Goal: Navigation & Orientation: Go to known website

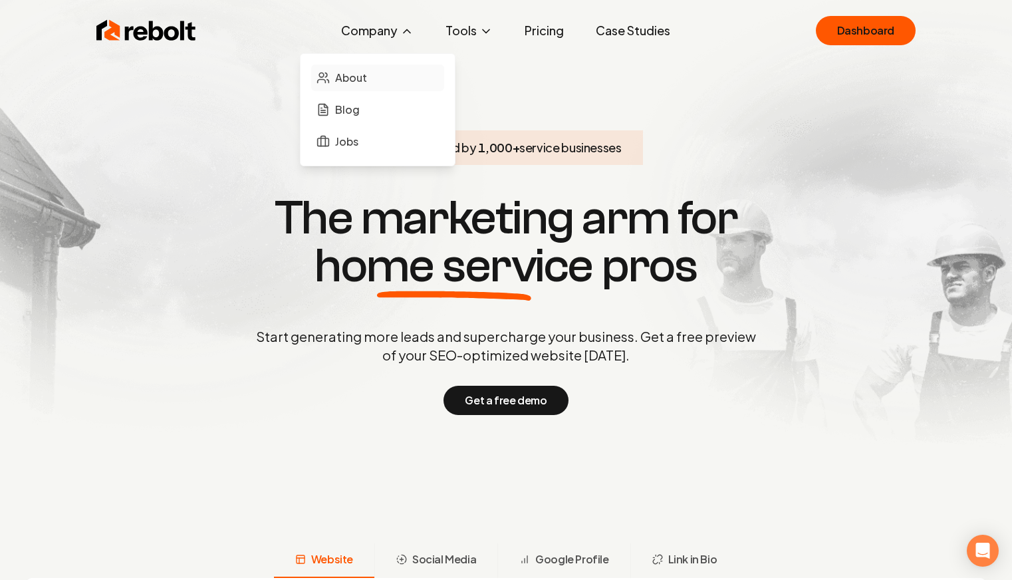
click at [355, 66] on link "About" at bounding box center [377, 78] width 133 height 27
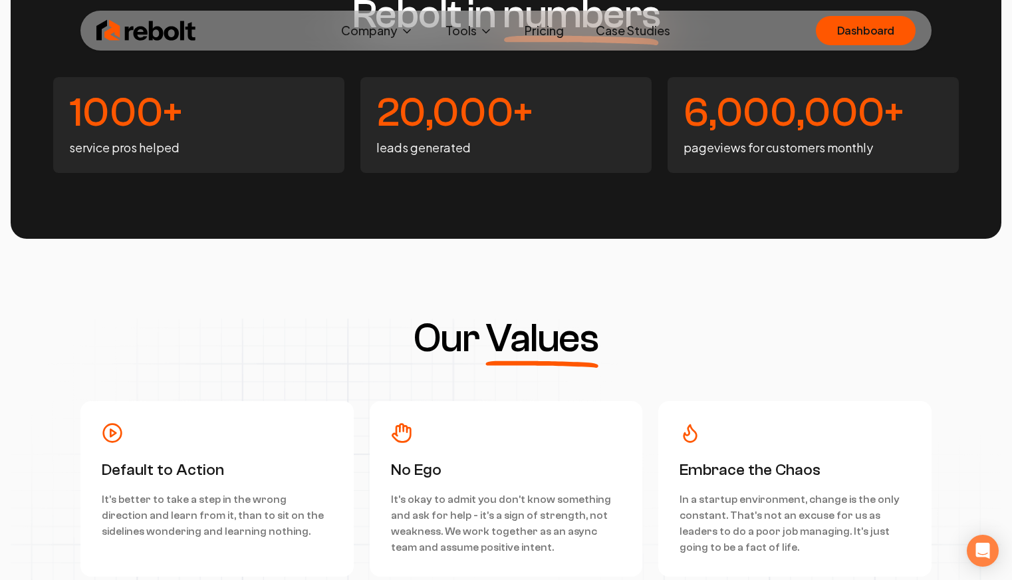
scroll to position [3134, 0]
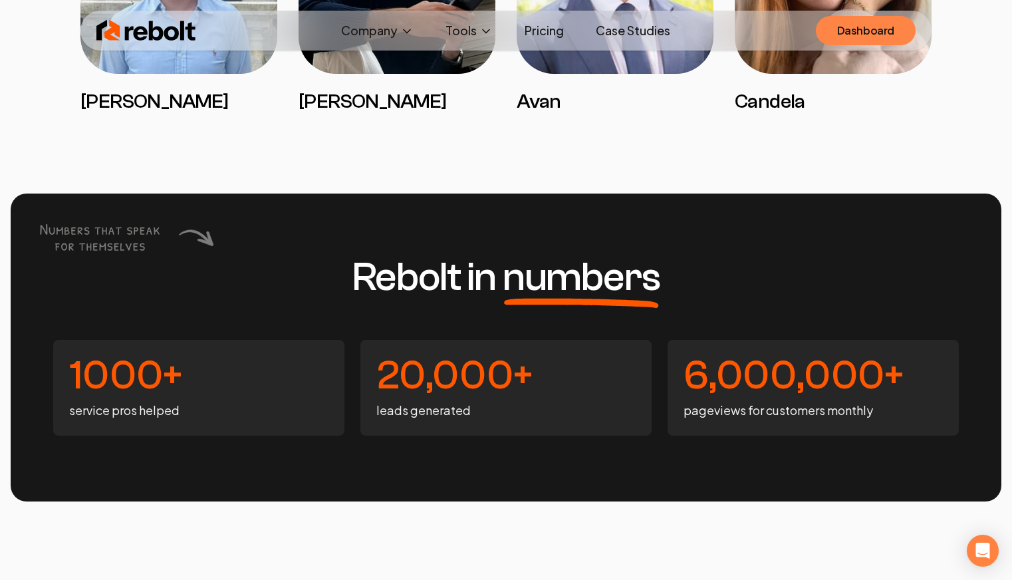
click at [877, 29] on link "Dashboard" at bounding box center [866, 30] width 100 height 29
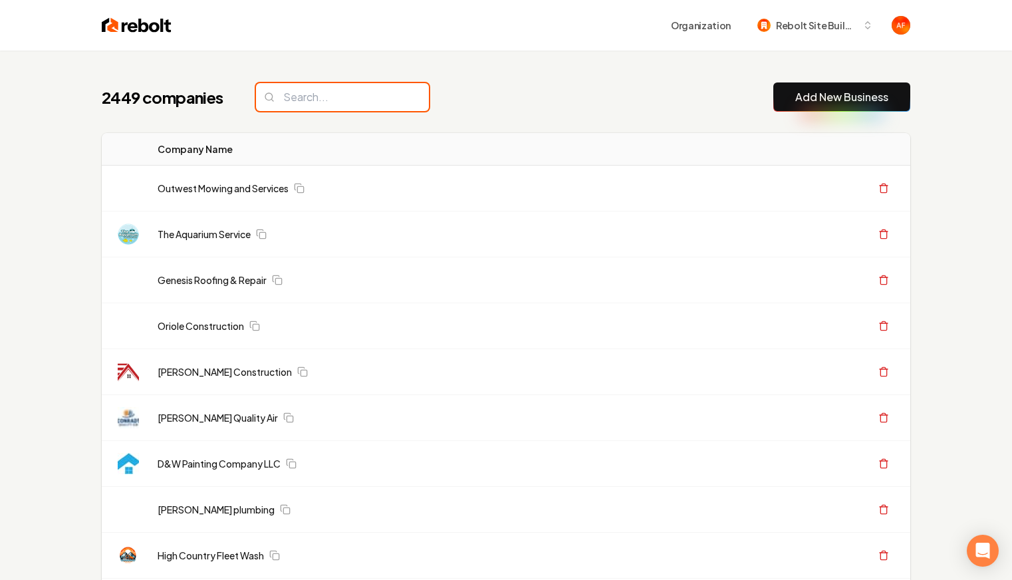
click at [290, 94] on input "search" at bounding box center [342, 97] width 173 height 28
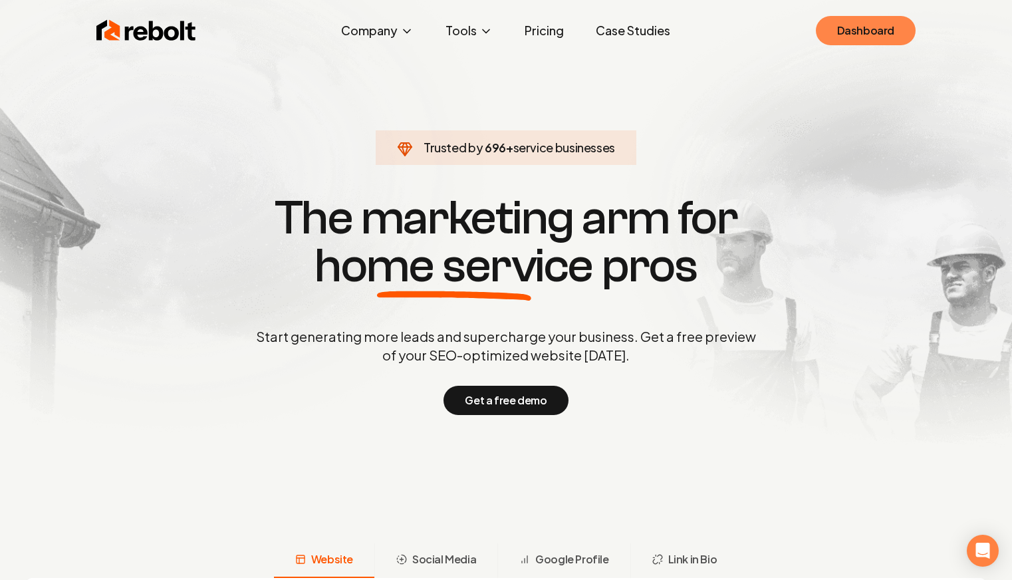
click at [879, 24] on link "Dashboard" at bounding box center [866, 30] width 100 height 29
